Goal: Task Accomplishment & Management: Manage account settings

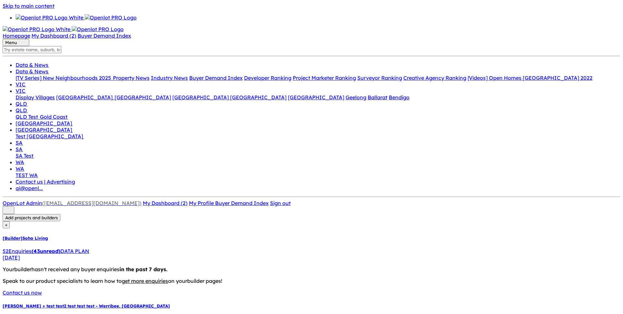
click at [56, 248] on strong "( 43 unread)" at bounding box center [45, 251] width 29 height 6
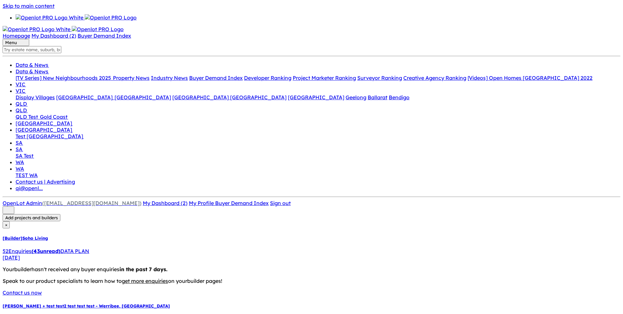
scroll to position [40, 0]
drag, startPoint x: 317, startPoint y: 230, endPoint x: 347, endPoint y: 178, distance: 60.7
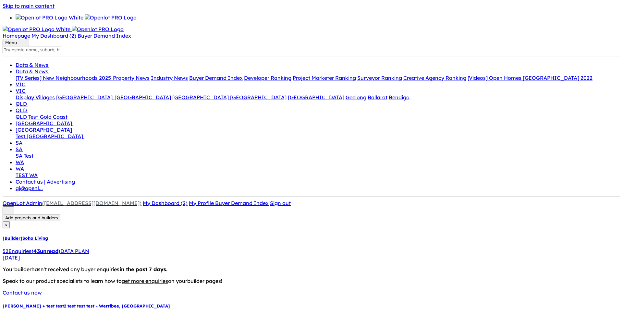
select select "QLD"
click at [65, 304] on link "HarPley + test test2 test test test - Werribee , VIC 101 Enquir ies ( 49 unread…" at bounding box center [312, 316] width 618 height 25
